Goal: Information Seeking & Learning: Learn about a topic

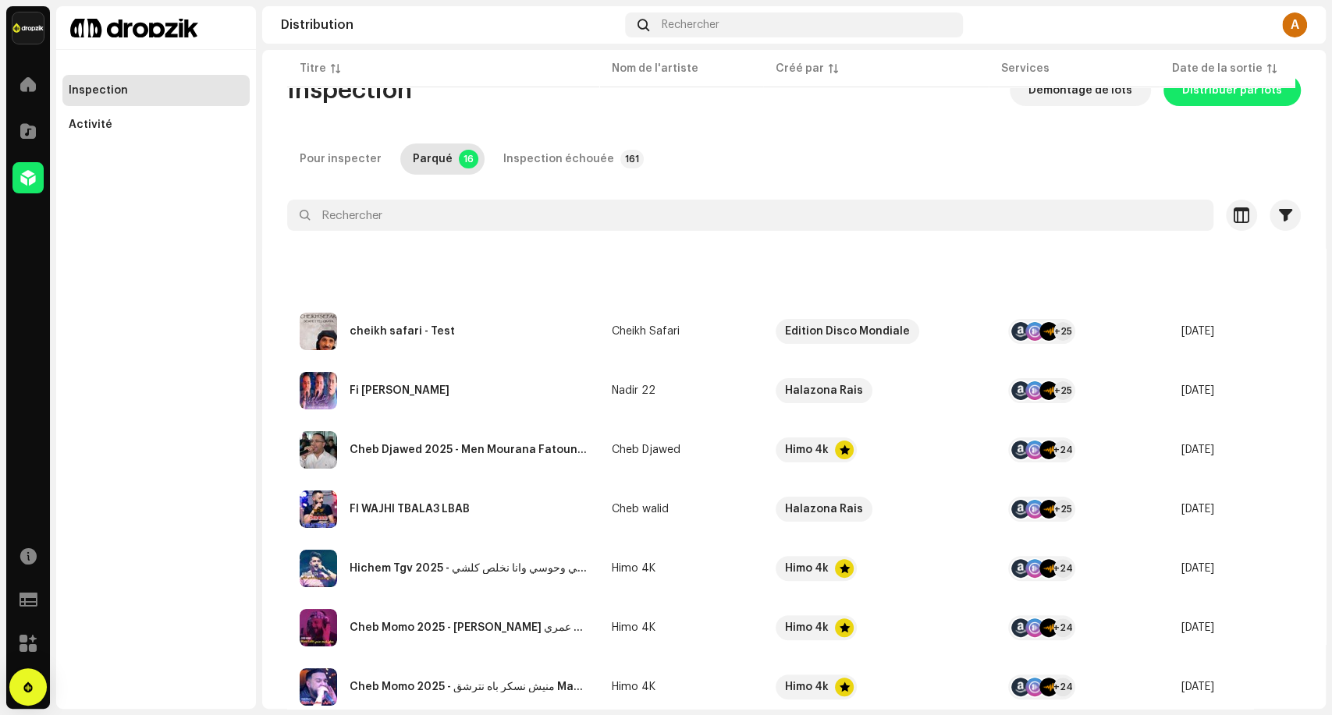
scroll to position [433, 0]
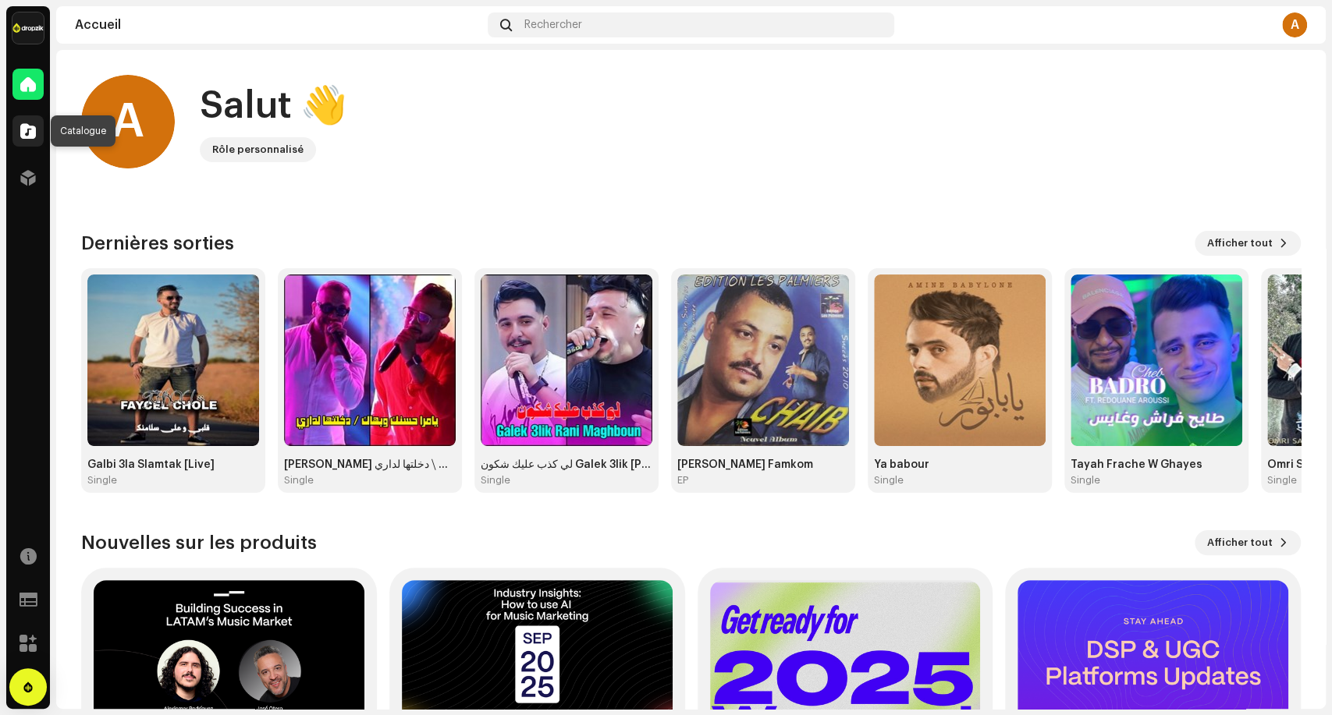
click at [17, 115] on div at bounding box center [27, 130] width 31 height 31
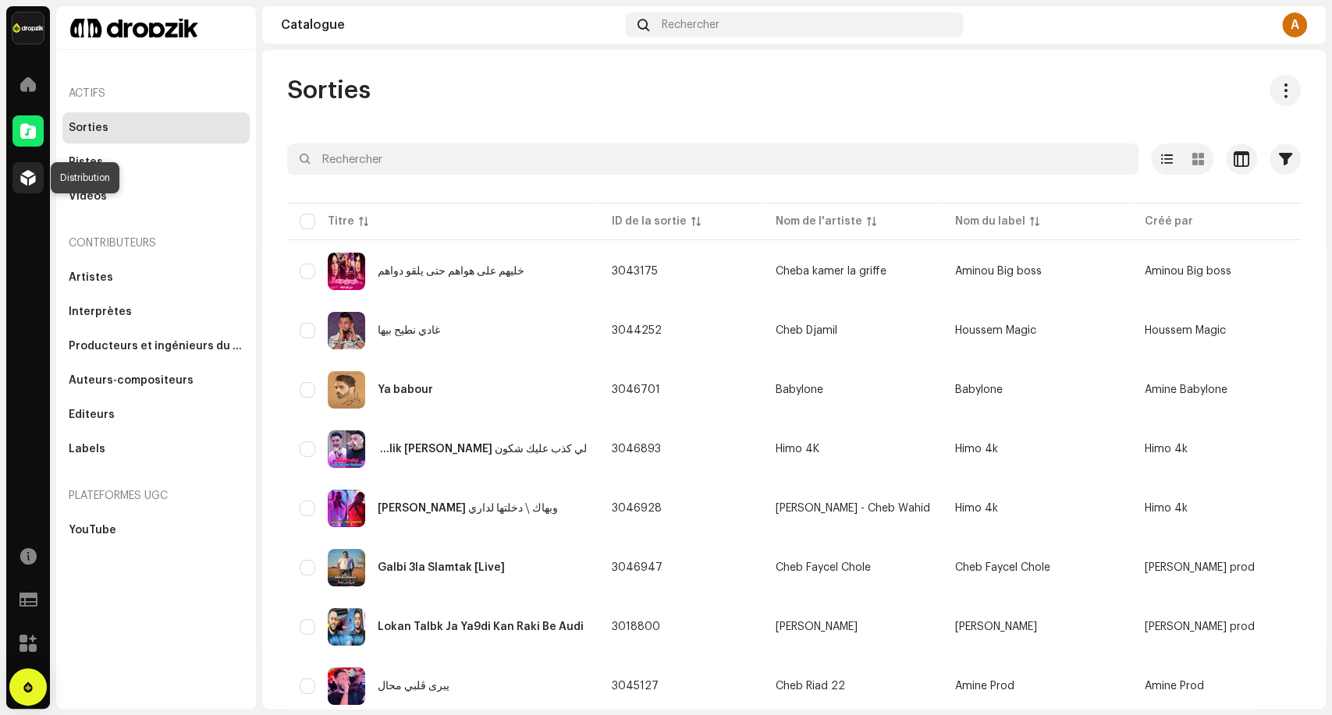
click at [26, 172] on span at bounding box center [28, 178] width 16 height 12
click at [16, 184] on div at bounding box center [27, 177] width 31 height 31
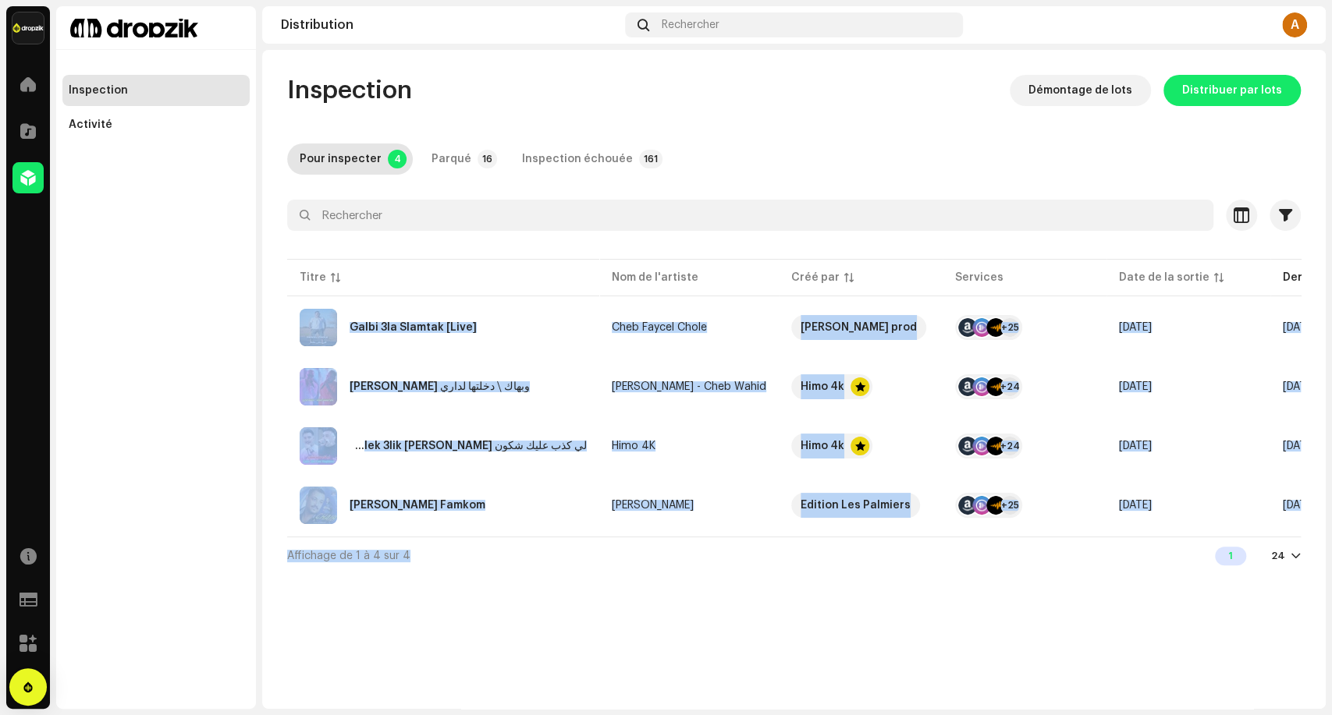
drag, startPoint x: 264, startPoint y: 314, endPoint x: 524, endPoint y: 619, distance: 401.2
click at [524, 619] on div "Inspection Démontage de lots Distribuer par lots Pour inspecter 4 Parqué 16 Ins…" at bounding box center [793, 379] width 1063 height 659
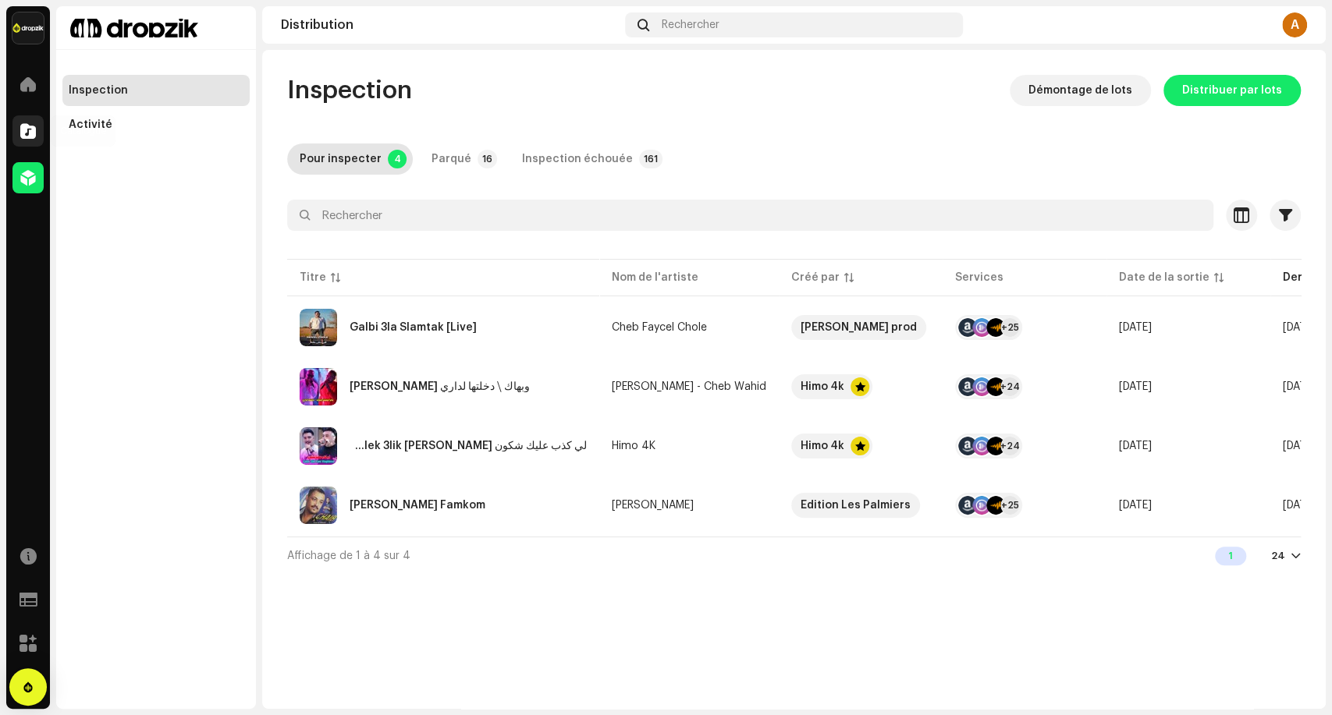
click at [13, 126] on div "Catalogue" at bounding box center [28, 131] width 44 height 44
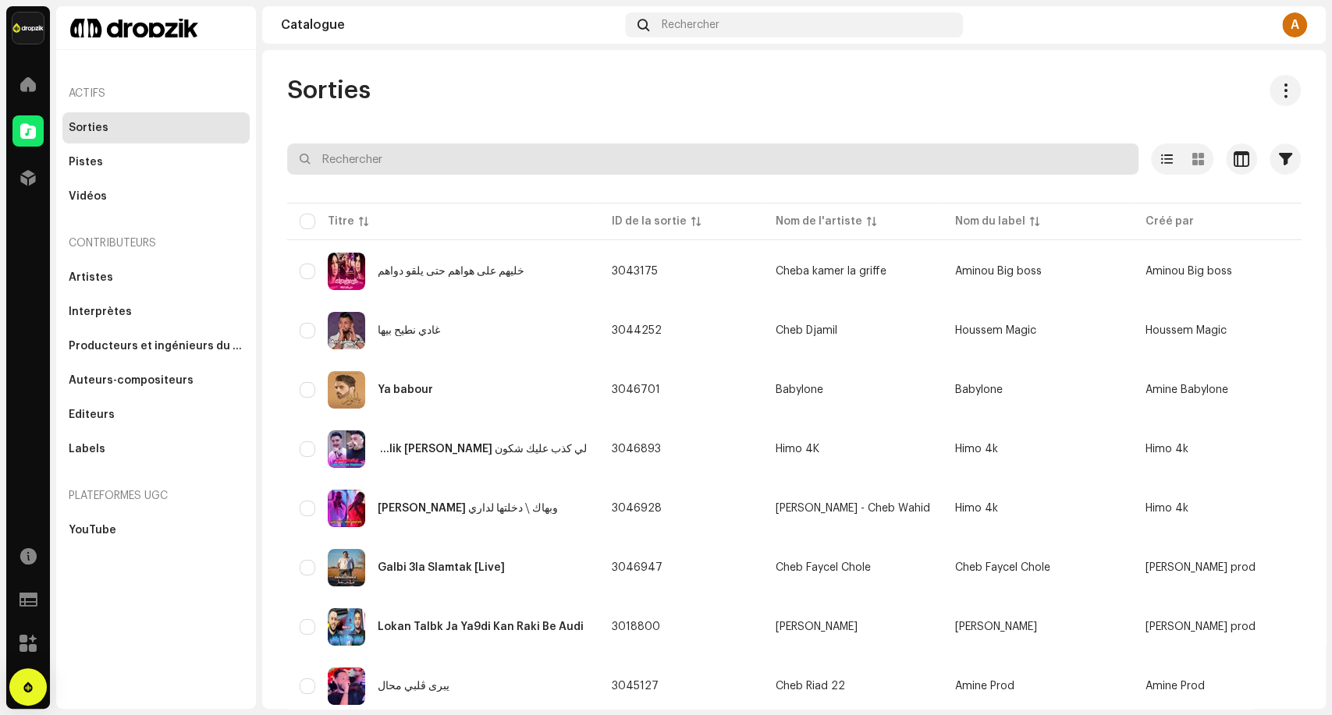
click at [374, 160] on input "text" at bounding box center [712, 159] width 851 height 31
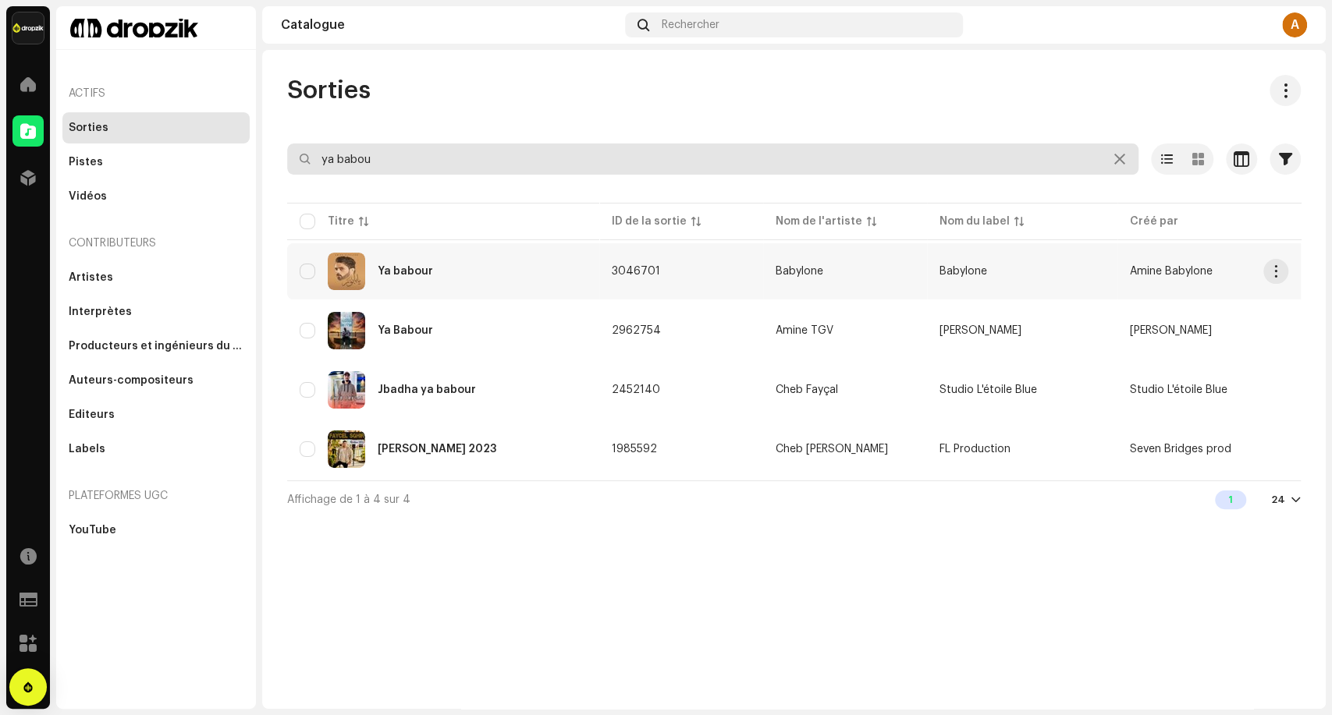
type input "ya babou"
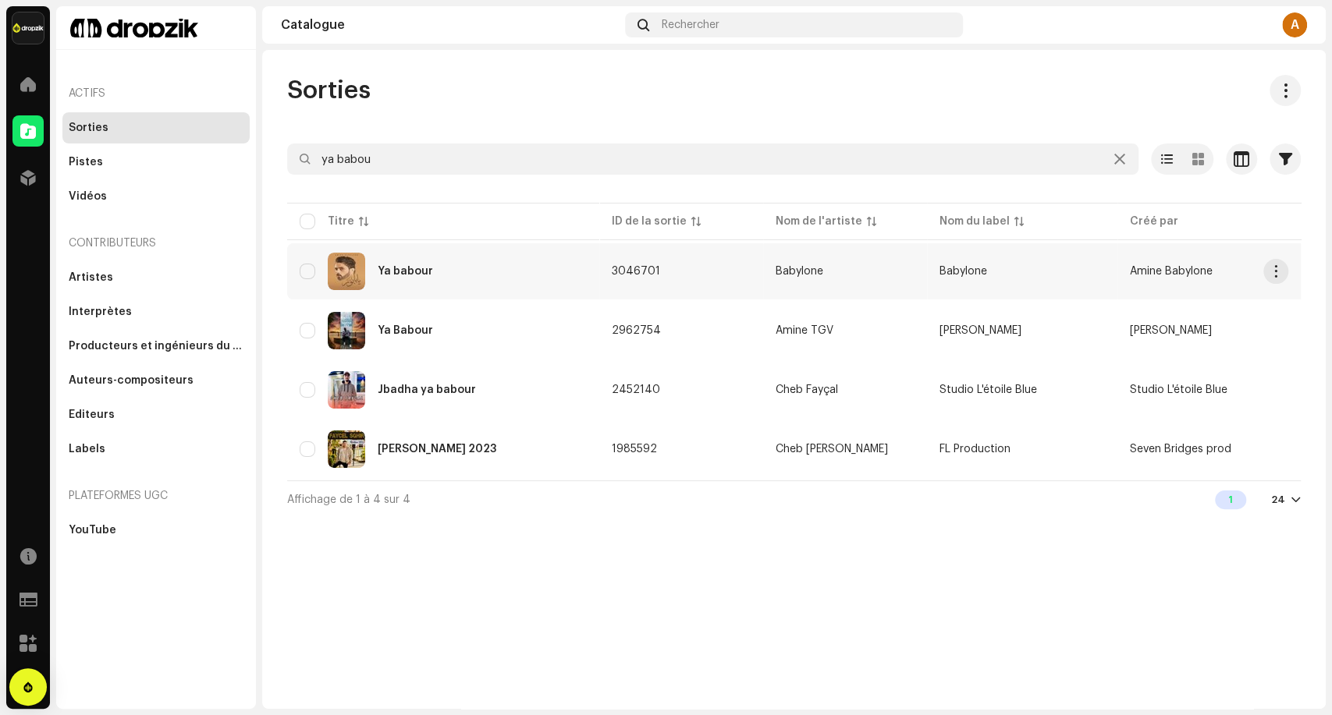
click at [539, 292] on td "Ya babour" at bounding box center [443, 271] width 312 height 56
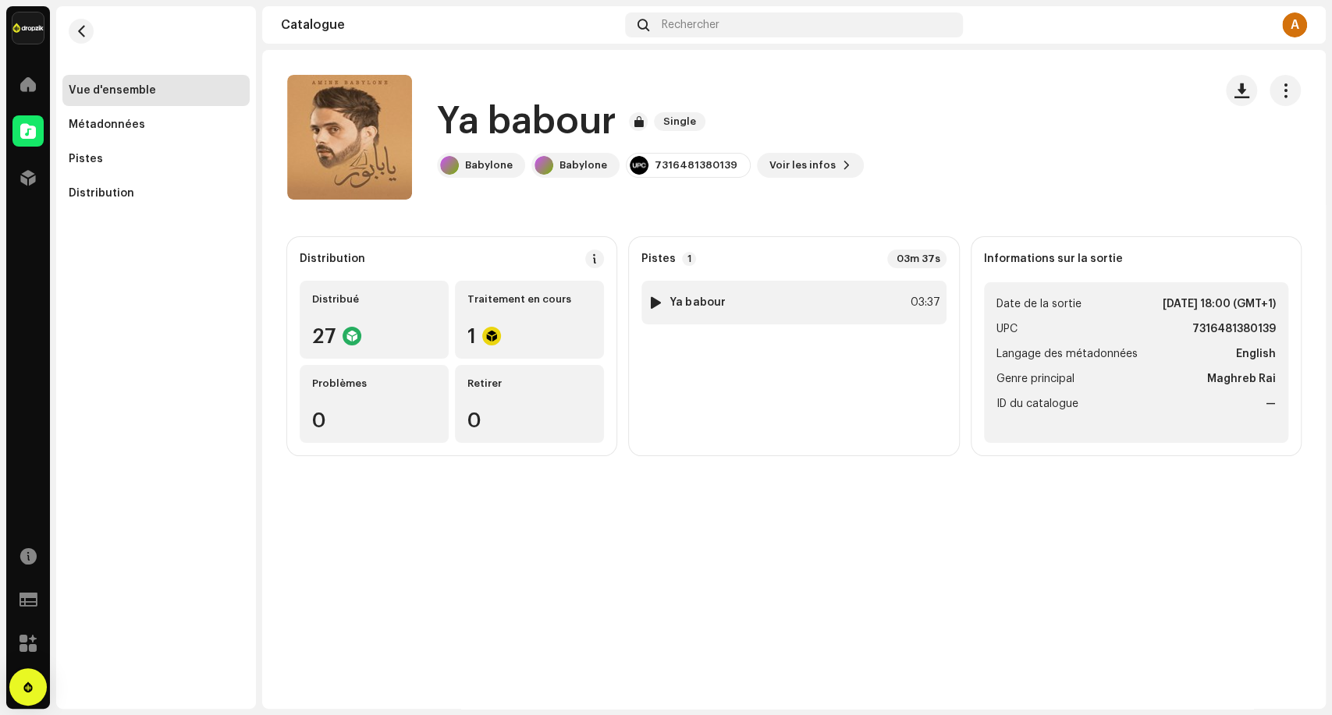
click at [648, 303] on img at bounding box center [655, 303] width 20 height 20
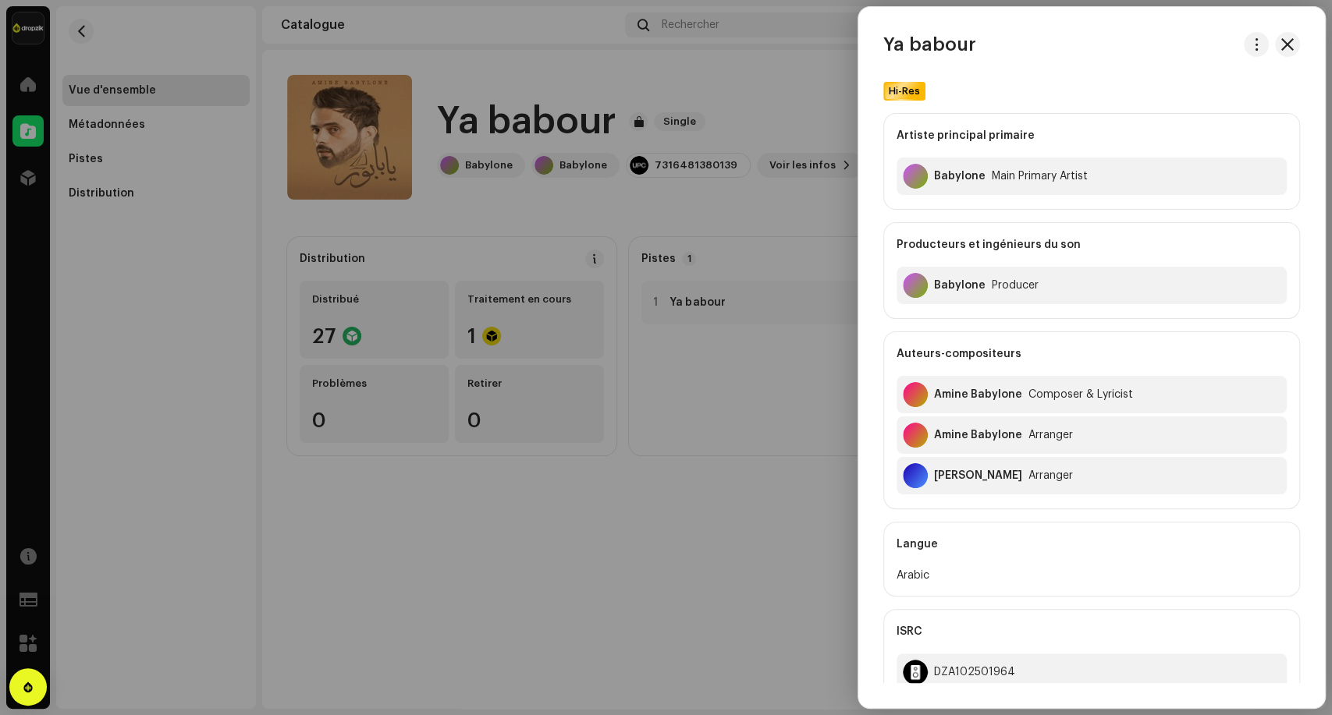
click at [730, 284] on div at bounding box center [666, 357] width 1332 height 715
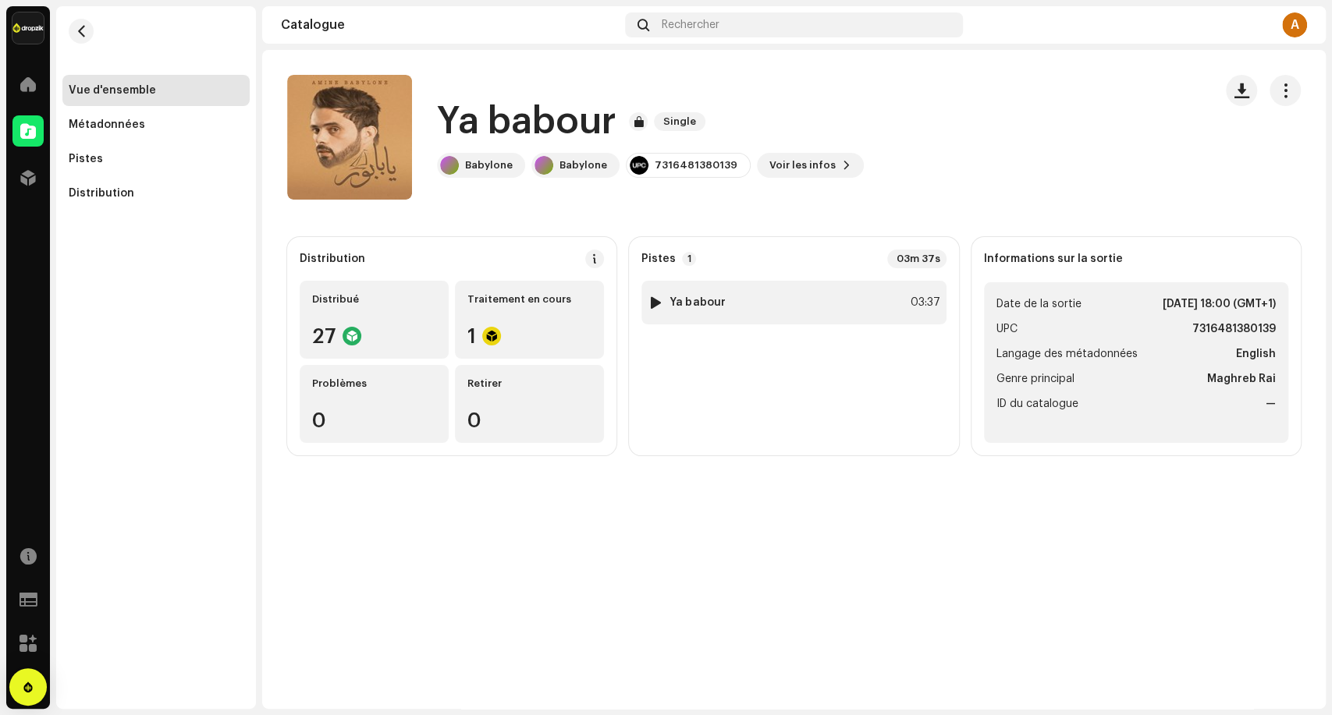
click at [684, 300] on strong "Ya babour" at bounding box center [696, 302] width 55 height 12
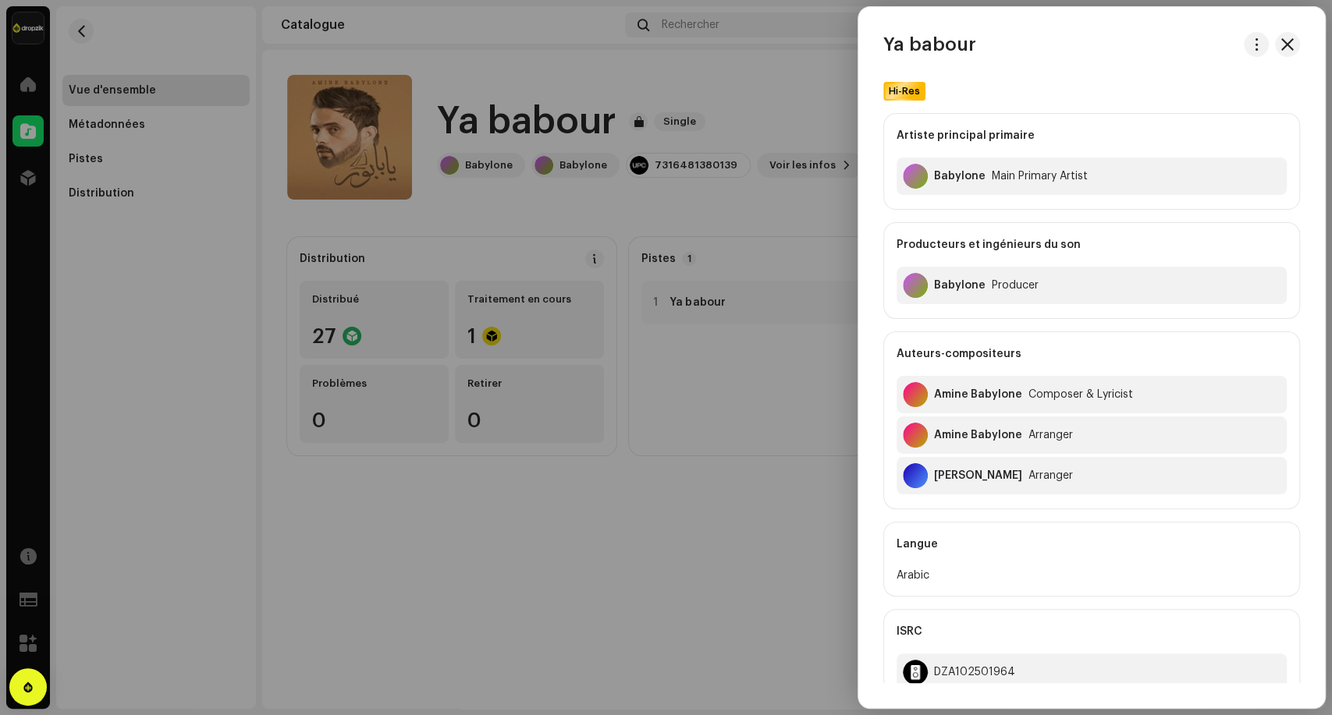
click at [620, 345] on div at bounding box center [666, 357] width 1332 height 715
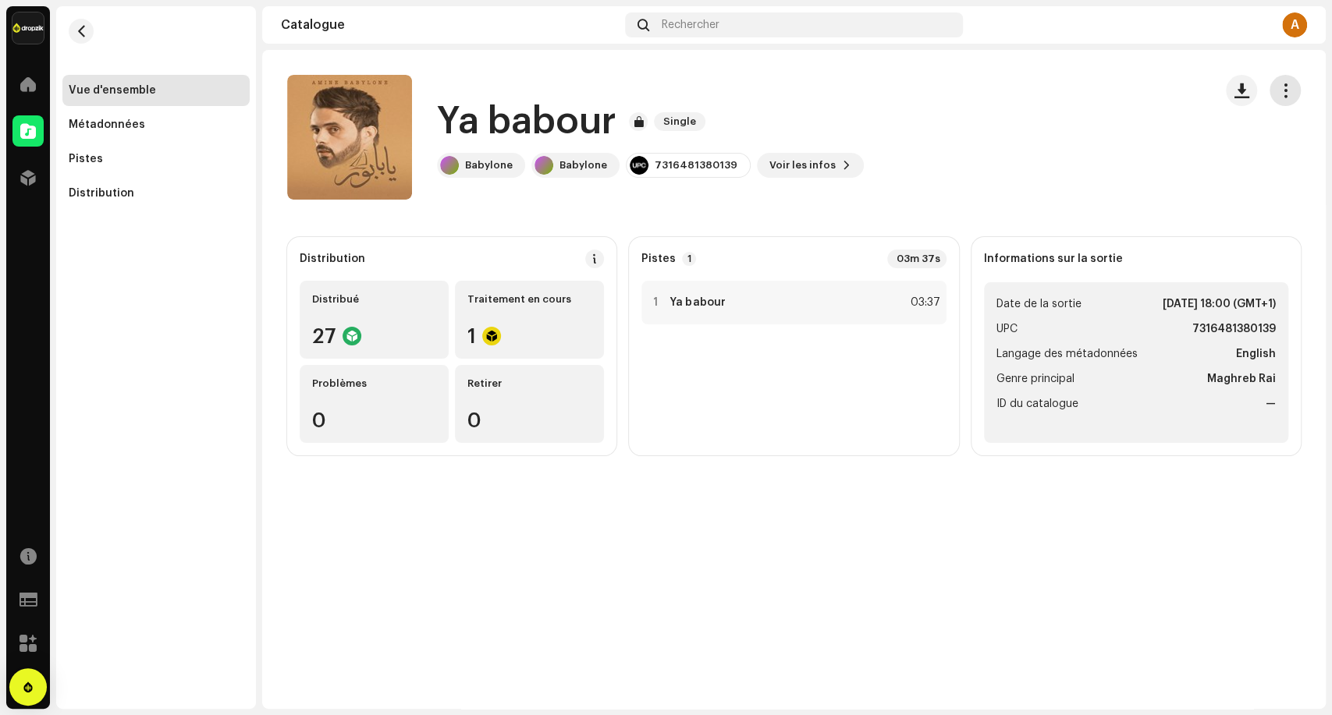
click at [1296, 87] on button "button" at bounding box center [1284, 90] width 31 height 31
click at [849, 211] on catalog-releases-details-overview "Ya babour Single Ya babour Single Babylone Babylone 7316481380139 Voir les info…" at bounding box center [793, 265] width 1063 height 431
click at [648, 307] on img at bounding box center [655, 303] width 20 height 20
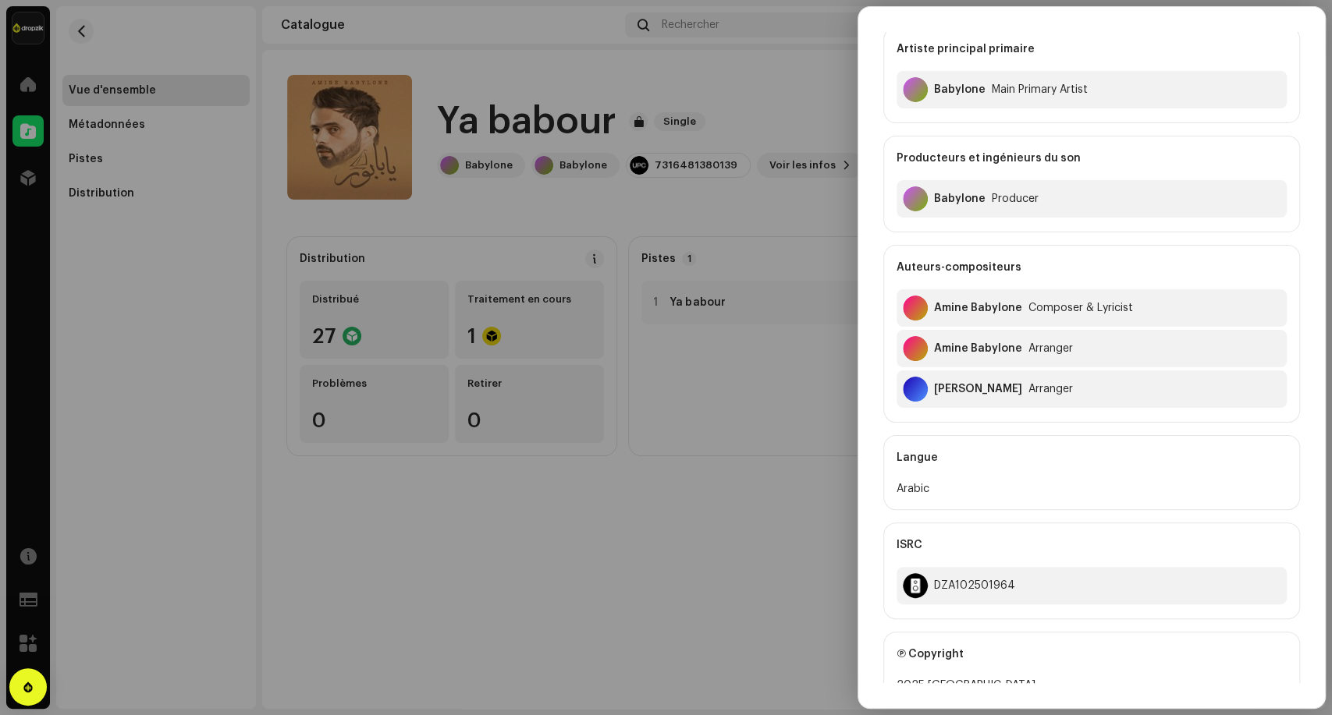
scroll to position [392, 0]
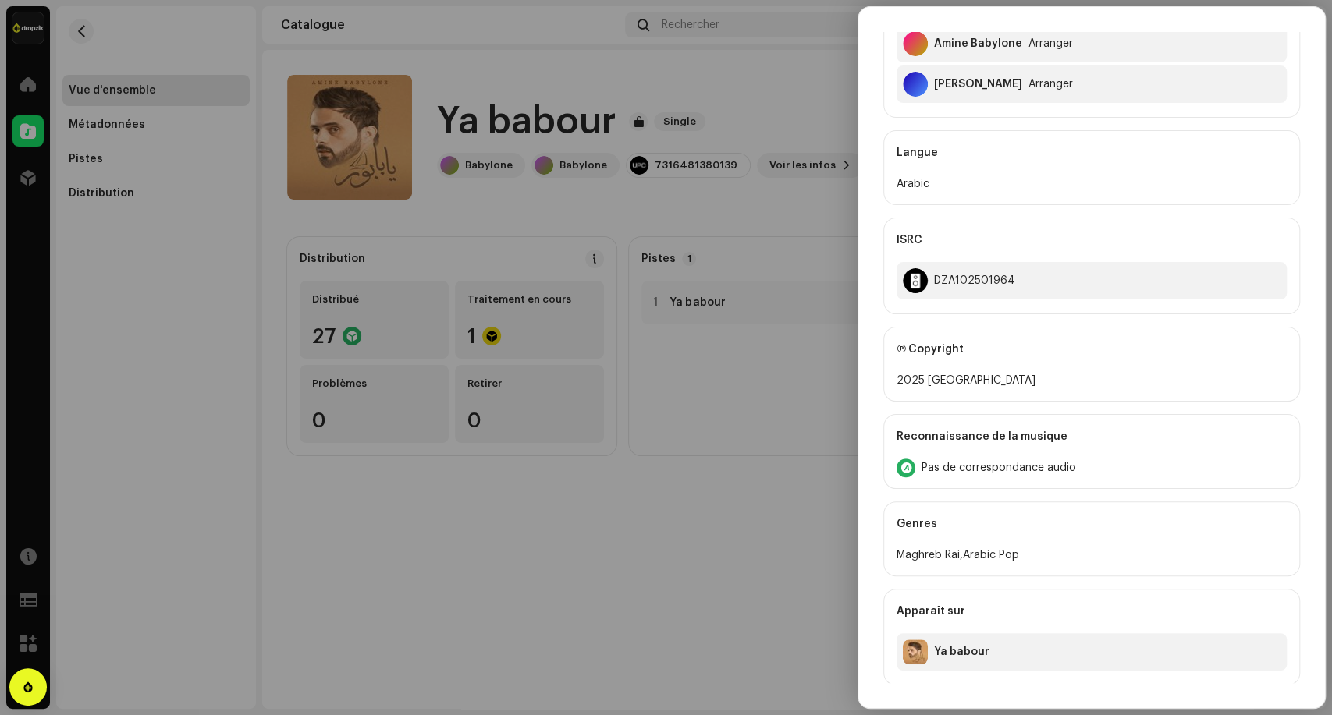
click at [634, 474] on div at bounding box center [666, 357] width 1332 height 715
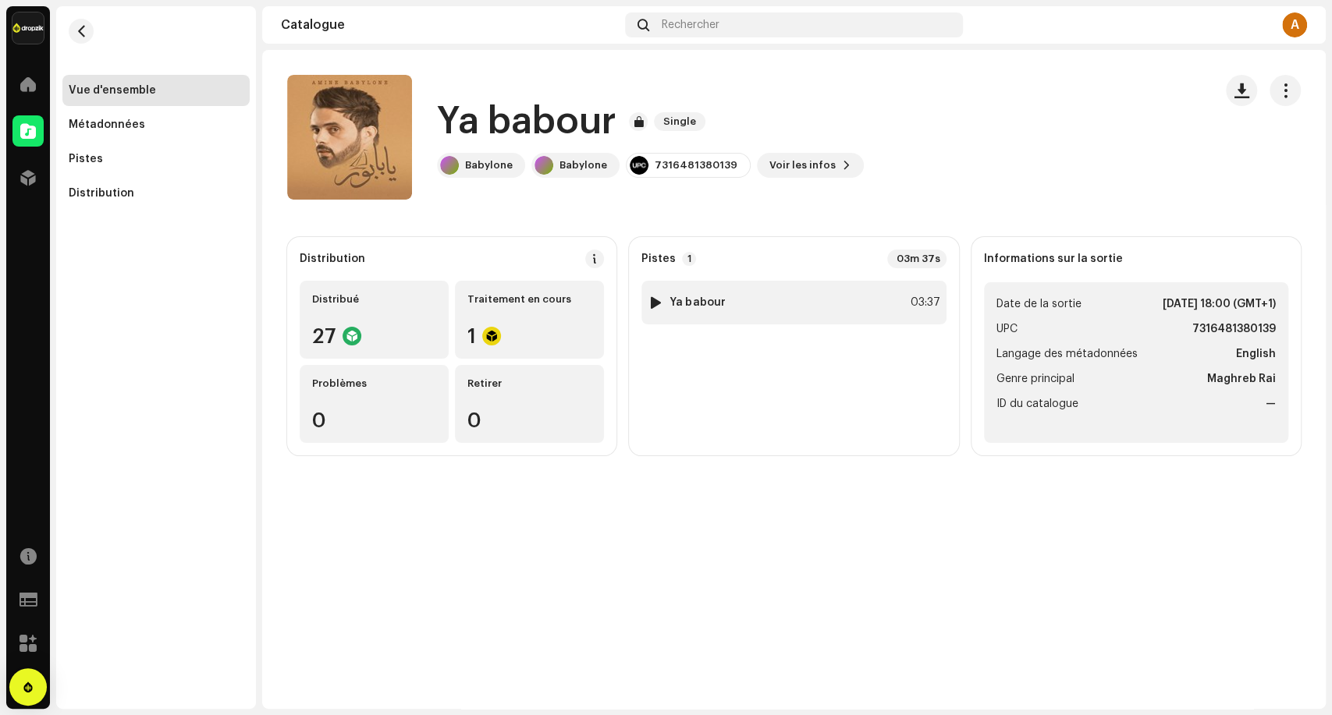
click at [658, 300] on div at bounding box center [656, 302] width 12 height 12
click at [410, 680] on div at bounding box center [405, 677] width 25 height 25
click at [1303, 680] on span "button" at bounding box center [1300, 677] width 10 height 12
click at [650, 296] on div at bounding box center [656, 302] width 12 height 12
click at [406, 680] on span at bounding box center [405, 678] width 9 height 12
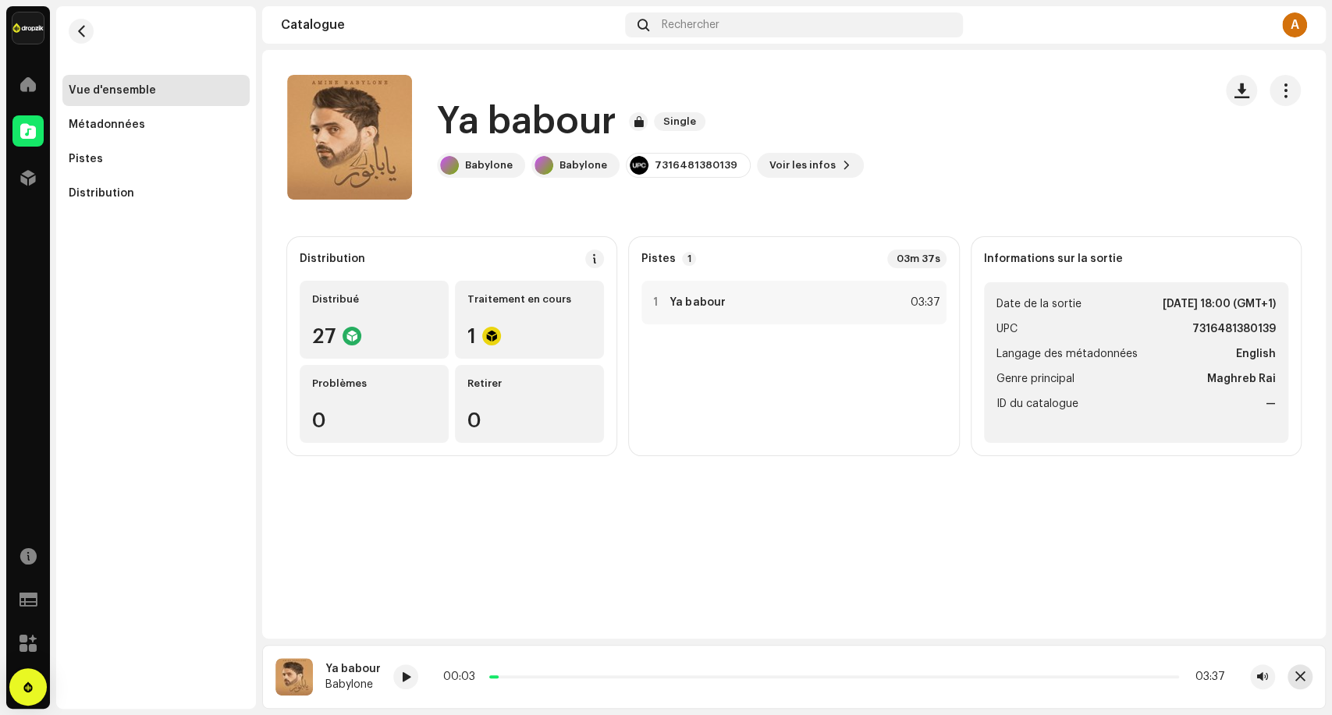
click at [1299, 682] on span "button" at bounding box center [1300, 677] width 10 height 12
click at [149, 168] on div "Pistes" at bounding box center [155, 159] width 187 height 31
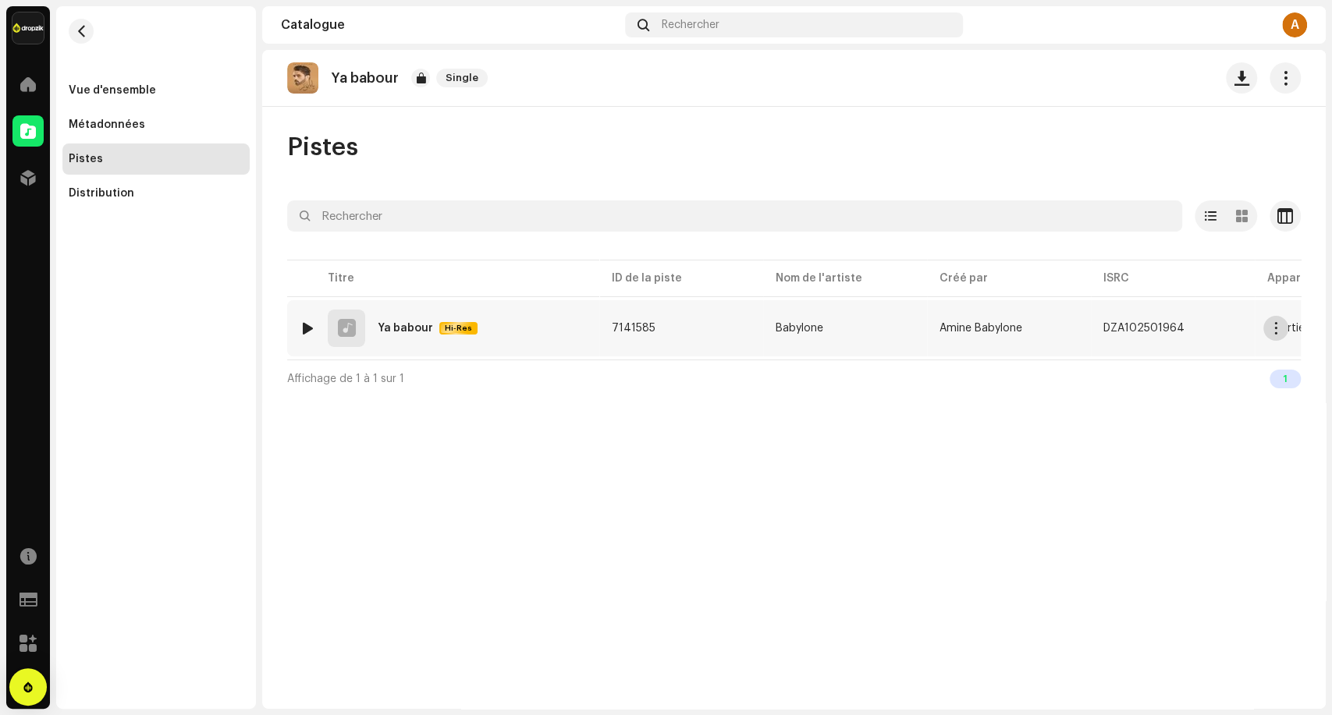
click at [1278, 331] on span "button" at bounding box center [1276, 328] width 12 height 12
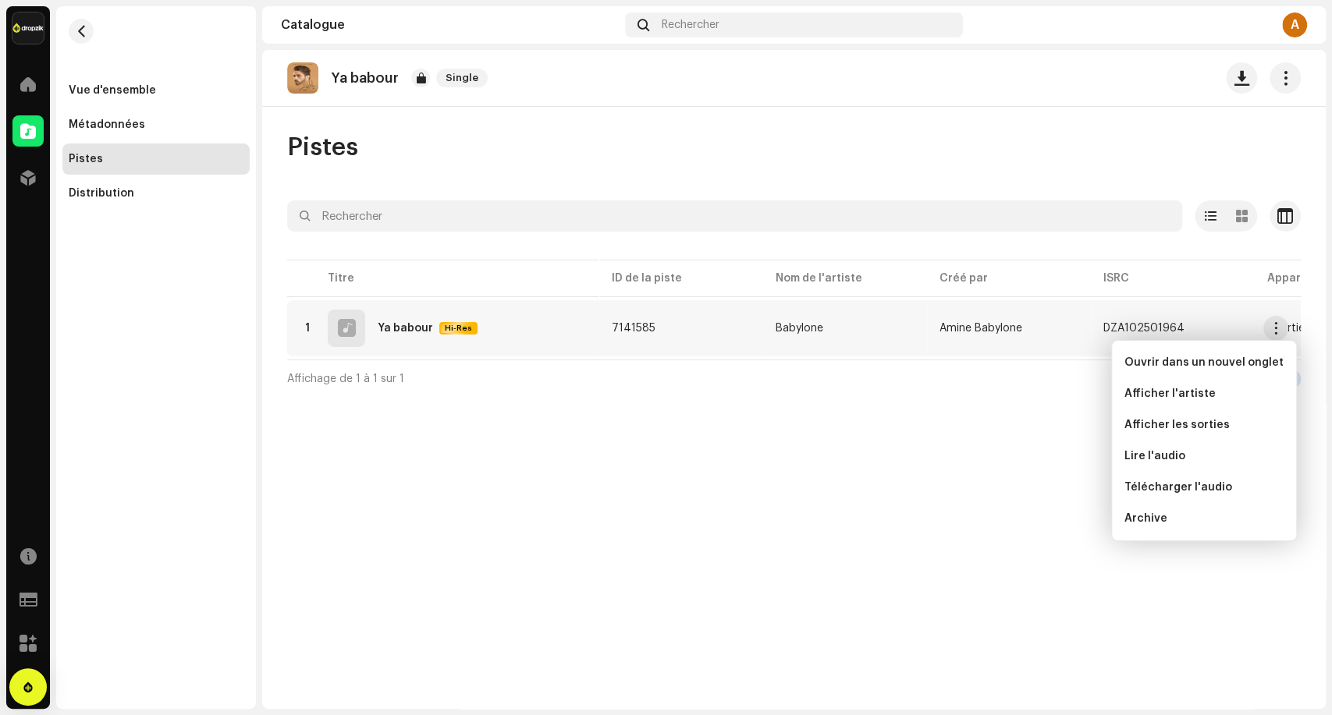
click at [339, 455] on div "Ya babour Single Pistes Sélectionné 0 Sélectionner tout 1 Options Filtres Statu…" at bounding box center [793, 379] width 1063 height 659
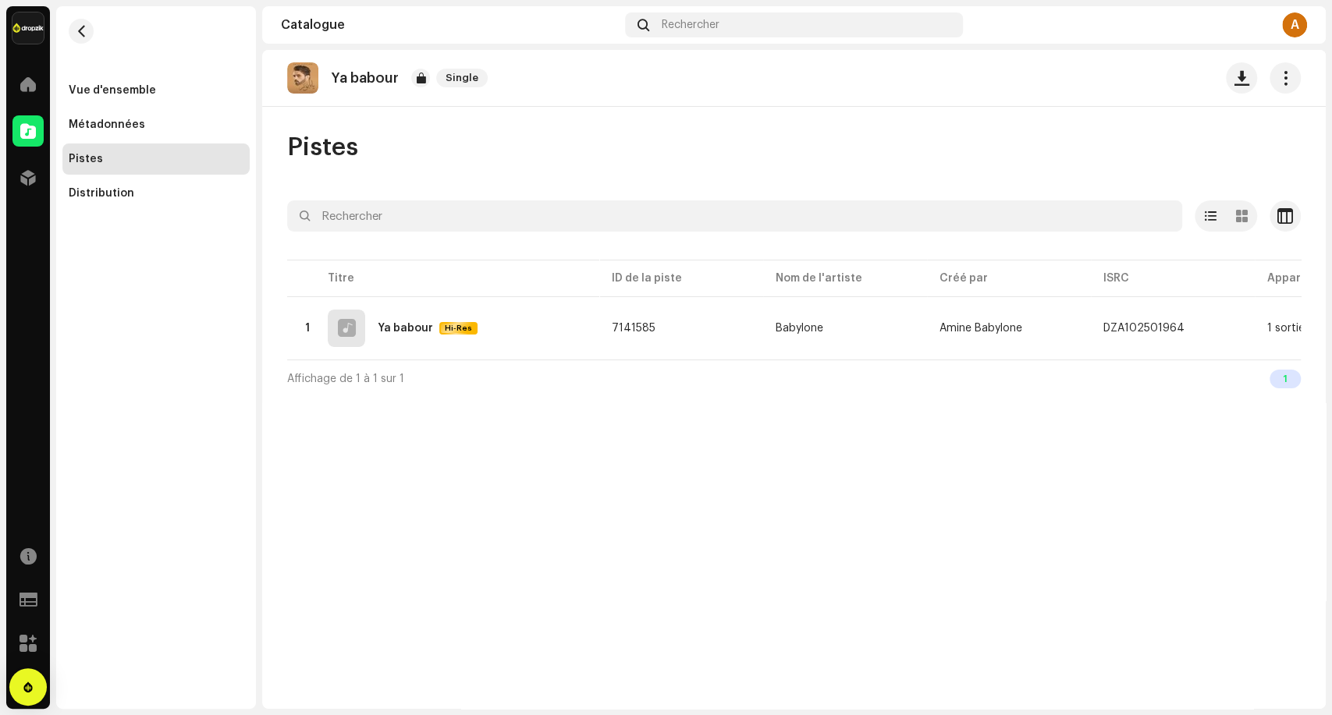
drag, startPoint x: 509, startPoint y: 80, endPoint x: 389, endPoint y: 136, distance: 133.0
click at [389, 134] on catalog-releases-details-tracks "Ya babour Single Pistes Sélectionné 0 Sélectionner tout 1 Options Filtres Statu…" at bounding box center [793, 223] width 1063 height 347
click at [386, 141] on div "Pistes" at bounding box center [793, 147] width 1013 height 31
drag, startPoint x: 389, startPoint y: 150, endPoint x: 275, endPoint y: 151, distance: 114.7
click at [275, 151] on div "Pistes Sélectionné 0 Sélectionner tout 1 Options Filtres Statut de distribution…" at bounding box center [793, 264] width 1063 height 265
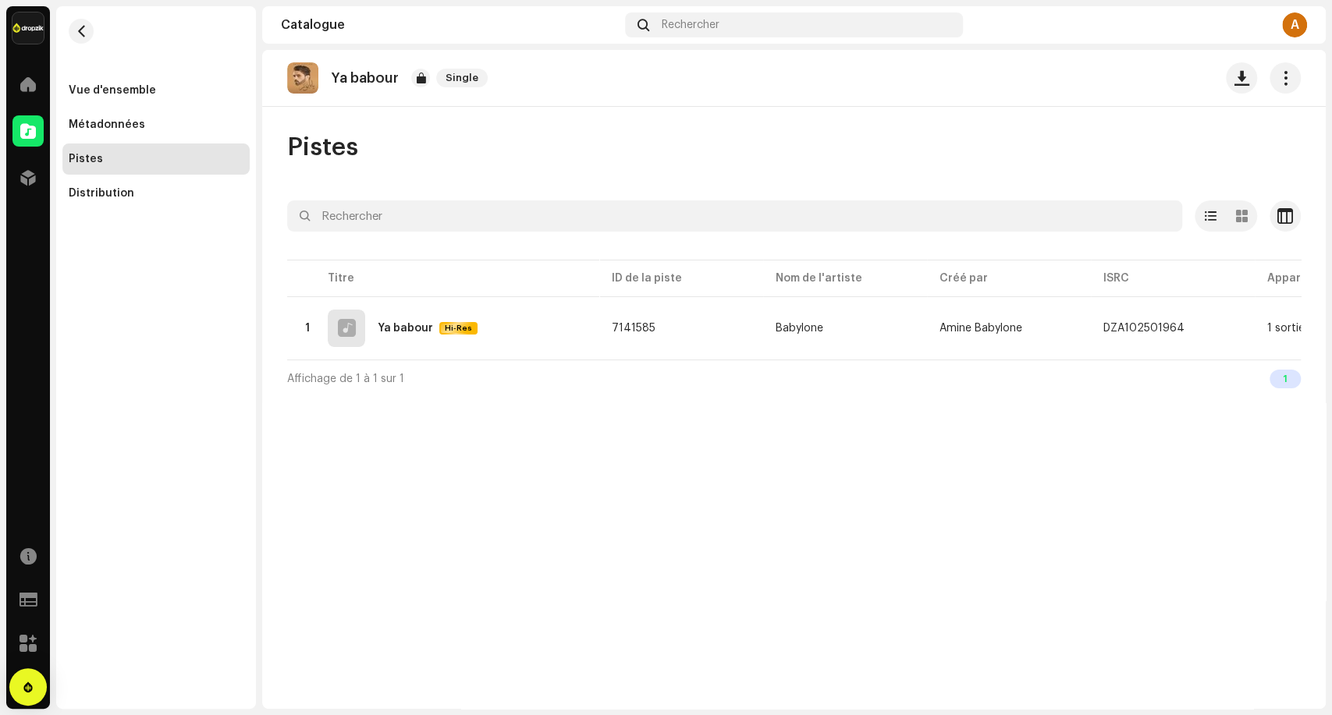
click at [531, 149] on div "Pistes" at bounding box center [793, 147] width 1013 height 31
drag, startPoint x: 388, startPoint y: 146, endPoint x: 281, endPoint y: 151, distance: 107.0
click at [281, 151] on div "Pistes Sélectionné 0 Sélectionner tout 1 Options Filtres Statut de distribution…" at bounding box center [793, 264] width 1063 height 265
click at [438, 153] on div "Pistes" at bounding box center [793, 147] width 1013 height 31
drag, startPoint x: 438, startPoint y: 153, endPoint x: 287, endPoint y: 159, distance: 151.5
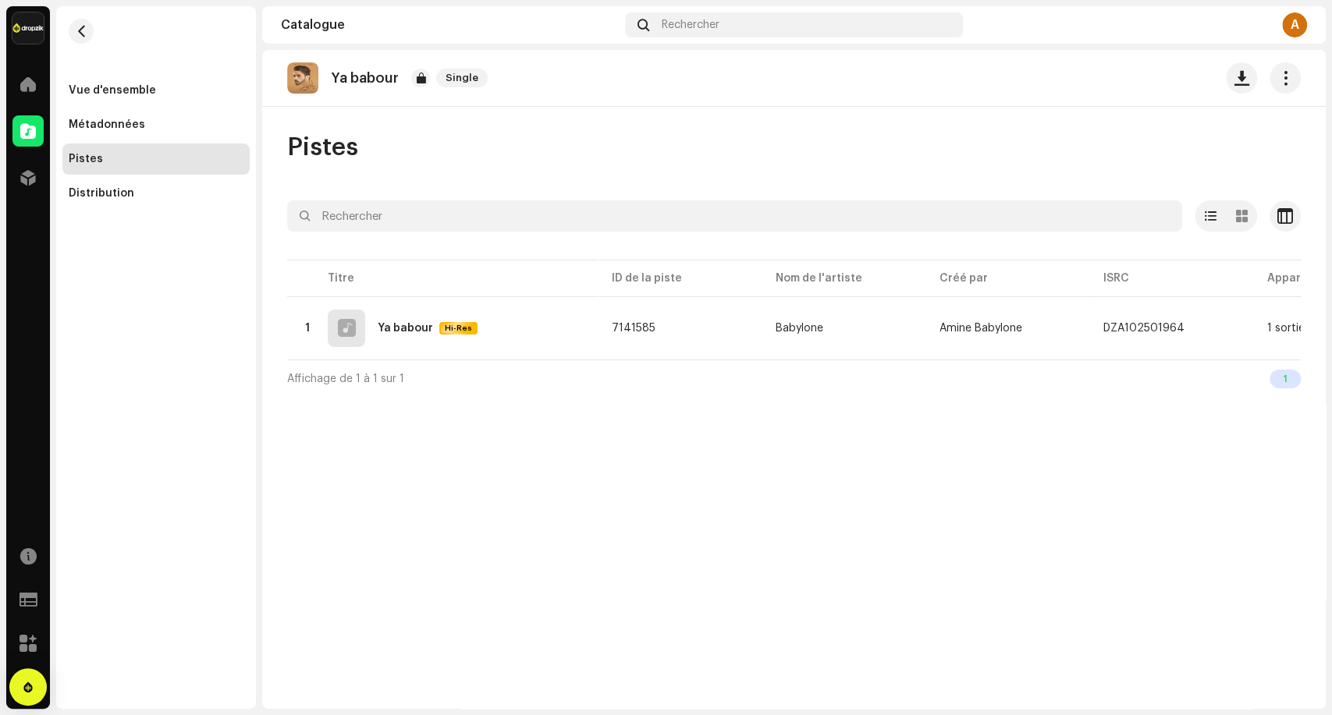
click at [287, 159] on div "Pistes" at bounding box center [793, 147] width 1013 height 31
click at [459, 152] on div "Pistes" at bounding box center [793, 147] width 1013 height 31
drag, startPoint x: 487, startPoint y: 87, endPoint x: 254, endPoint y: 94, distance: 233.4
click at [254, 94] on div "Dropzik Accueil Catalogue Distribution Ressources Formulaires d’assistance Mark…" at bounding box center [666, 357] width 1332 height 715
click at [254, 94] on div "Vue d'ensemble Métadonnées Pistes Distribution" at bounding box center [156, 107] width 200 height 203
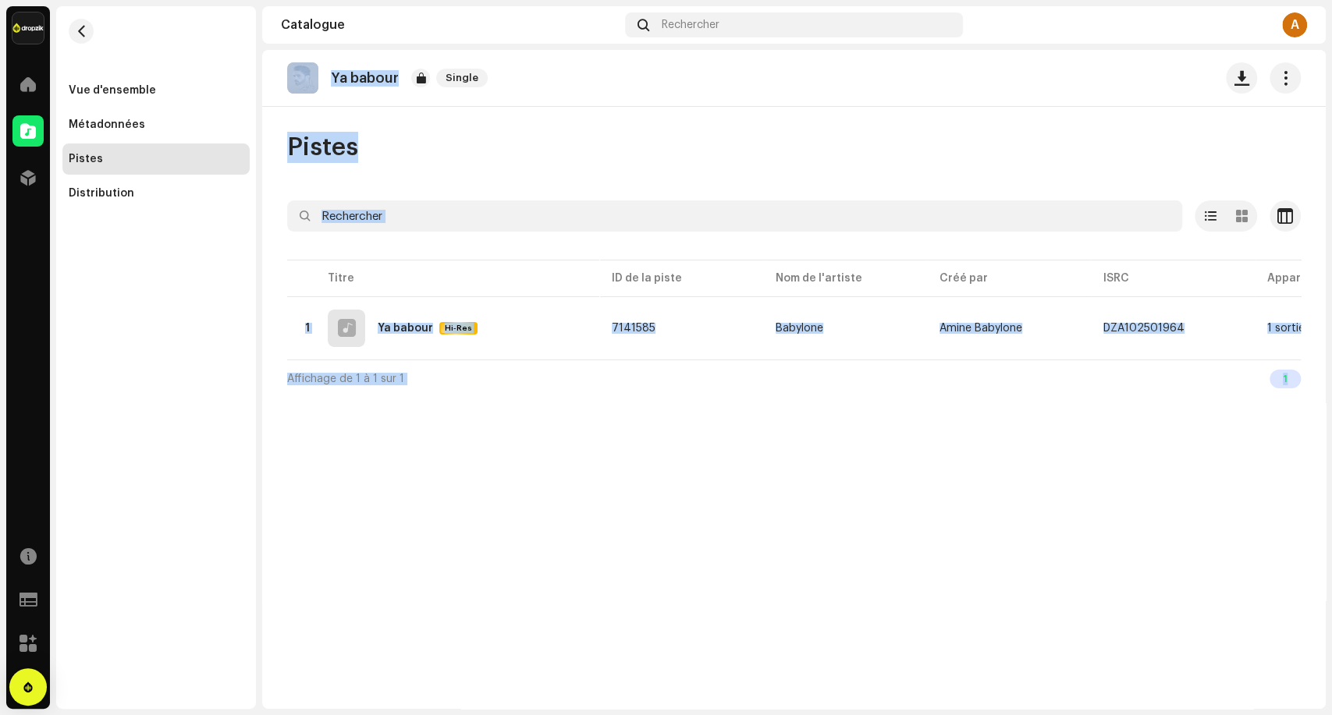
drag, startPoint x: 267, startPoint y: 88, endPoint x: 1330, endPoint y: 473, distance: 1130.8
click at [1330, 473] on div "Dropzik Accueil Catalogue Distribution Ressources Formulaires d’assistance Mark…" at bounding box center [666, 357] width 1332 height 715
click at [1309, 453] on div "Ya babour Single Pistes Sélectionné 0 Sélectionner tout 1 Options Filtres Statu…" at bounding box center [793, 379] width 1063 height 659
drag, startPoint x: 1305, startPoint y: 449, endPoint x: 276, endPoint y: 120, distance: 1080.4
click at [276, 120] on div "Ya babour Single Pistes Sélectionné 0 Sélectionner tout 1 Options Filtres Statu…" at bounding box center [793, 379] width 1063 height 659
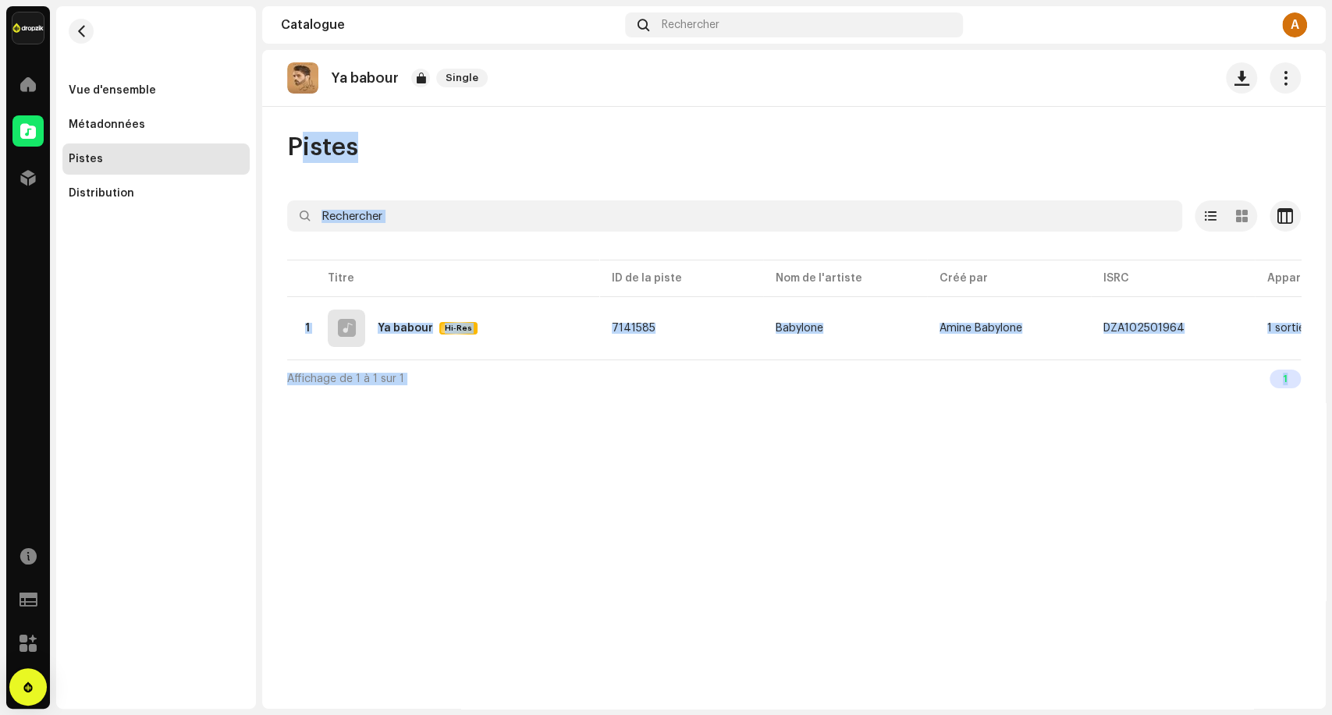
click at [276, 120] on div "Ya babour Single Pistes Sélectionné 0 Sélectionner tout 1 Options Filtres Statu…" at bounding box center [793, 379] width 1063 height 659
drag, startPoint x: 276, startPoint y: 120, endPoint x: 1259, endPoint y: 535, distance: 1067.0
click at [1259, 535] on div "Ya babour Single Pistes Sélectionné 0 Sélectionner tout 1 Options Filtres Statu…" at bounding box center [793, 379] width 1063 height 659
drag, startPoint x: 1279, startPoint y: 509, endPoint x: 512, endPoint y: 136, distance: 853.8
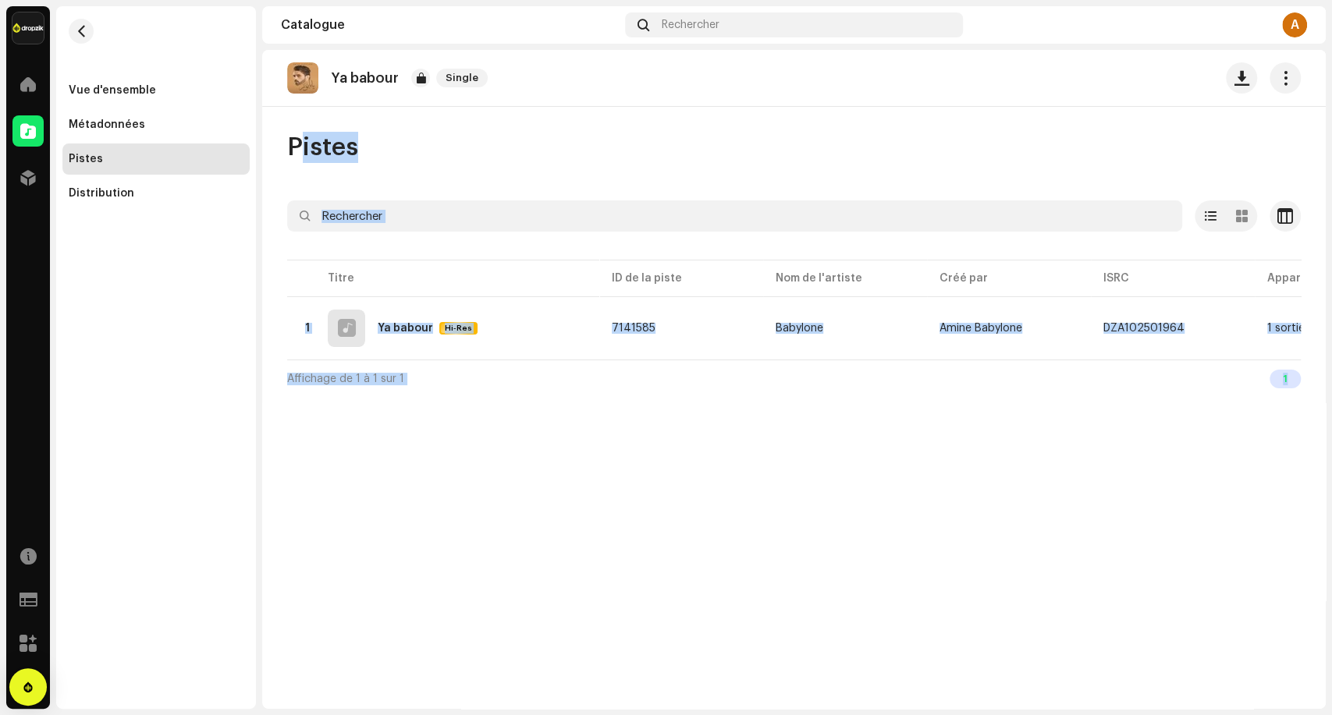
click at [512, 136] on div "Ya babour Single Pistes Sélectionné 0 Sélectionner tout 1 Options Filtres Statu…" at bounding box center [793, 379] width 1063 height 659
click at [512, 136] on div "Pistes" at bounding box center [793, 147] width 1013 height 31
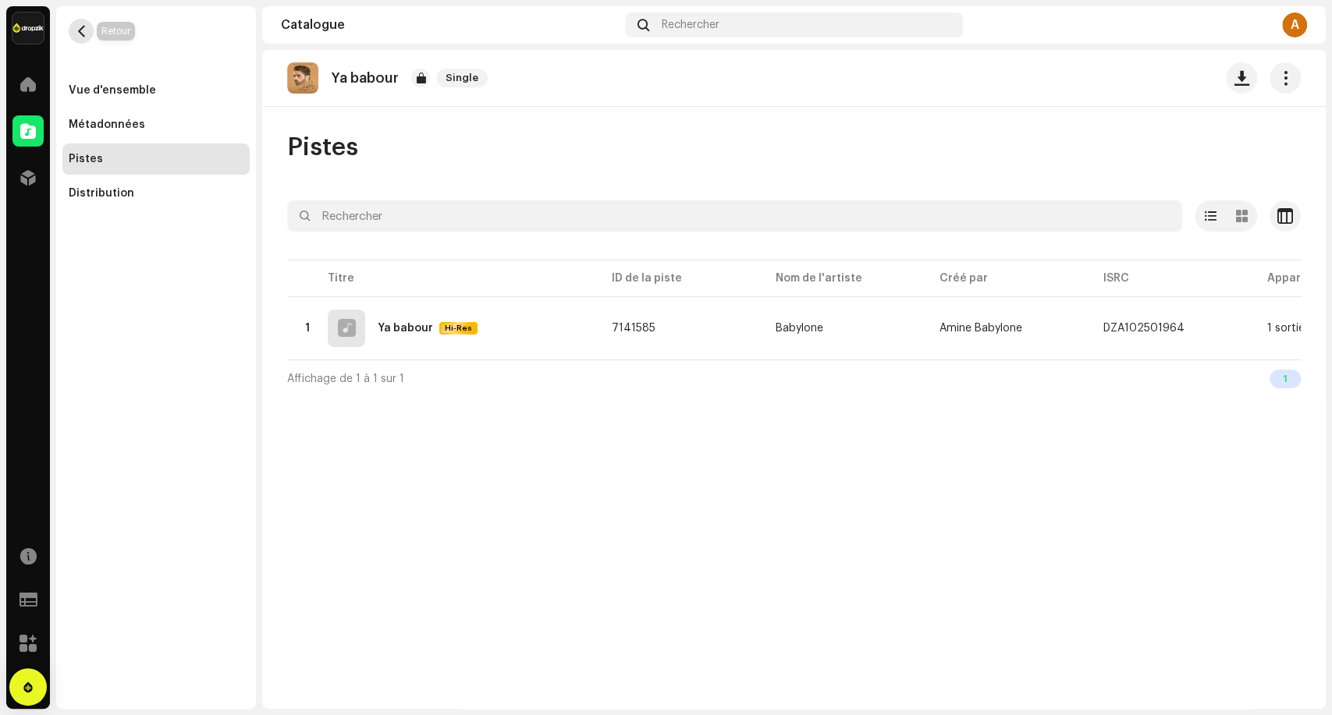
click at [76, 30] on span "button" at bounding box center [82, 31] width 12 height 12
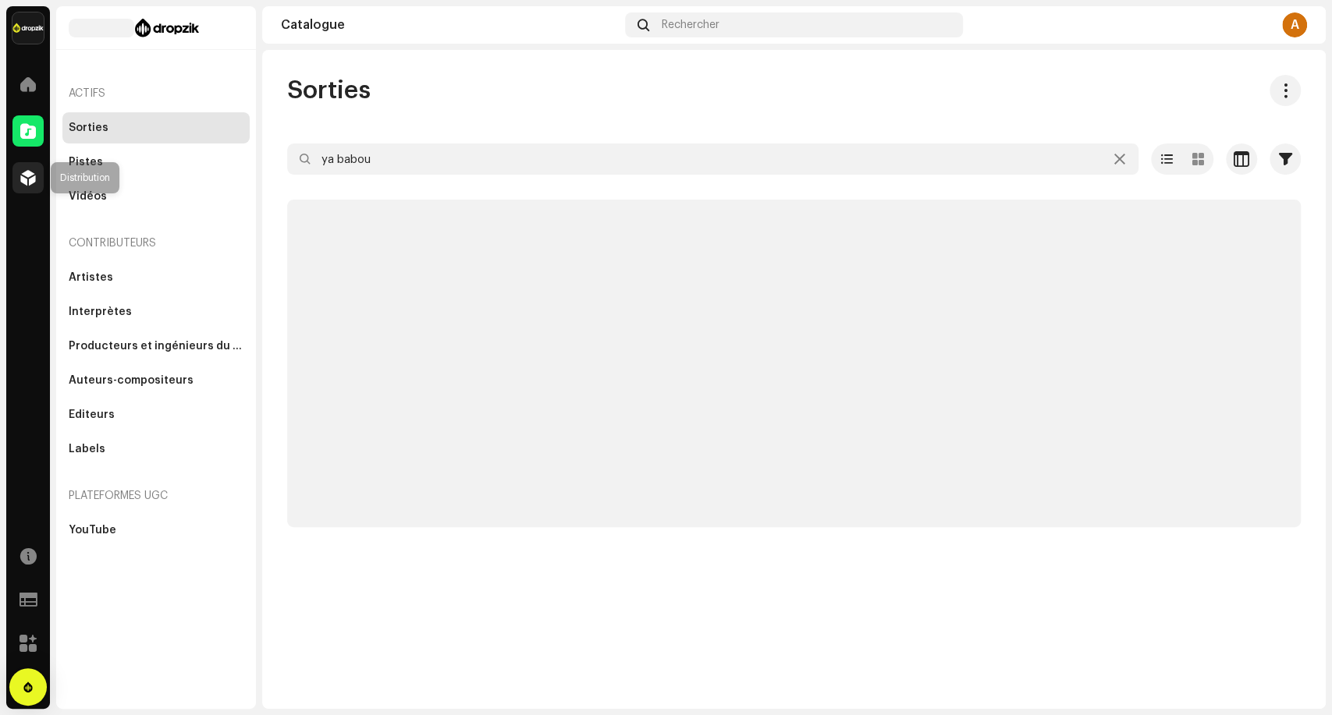
click at [36, 175] on div at bounding box center [27, 177] width 31 height 31
